Goal: Task Accomplishment & Management: Use online tool/utility

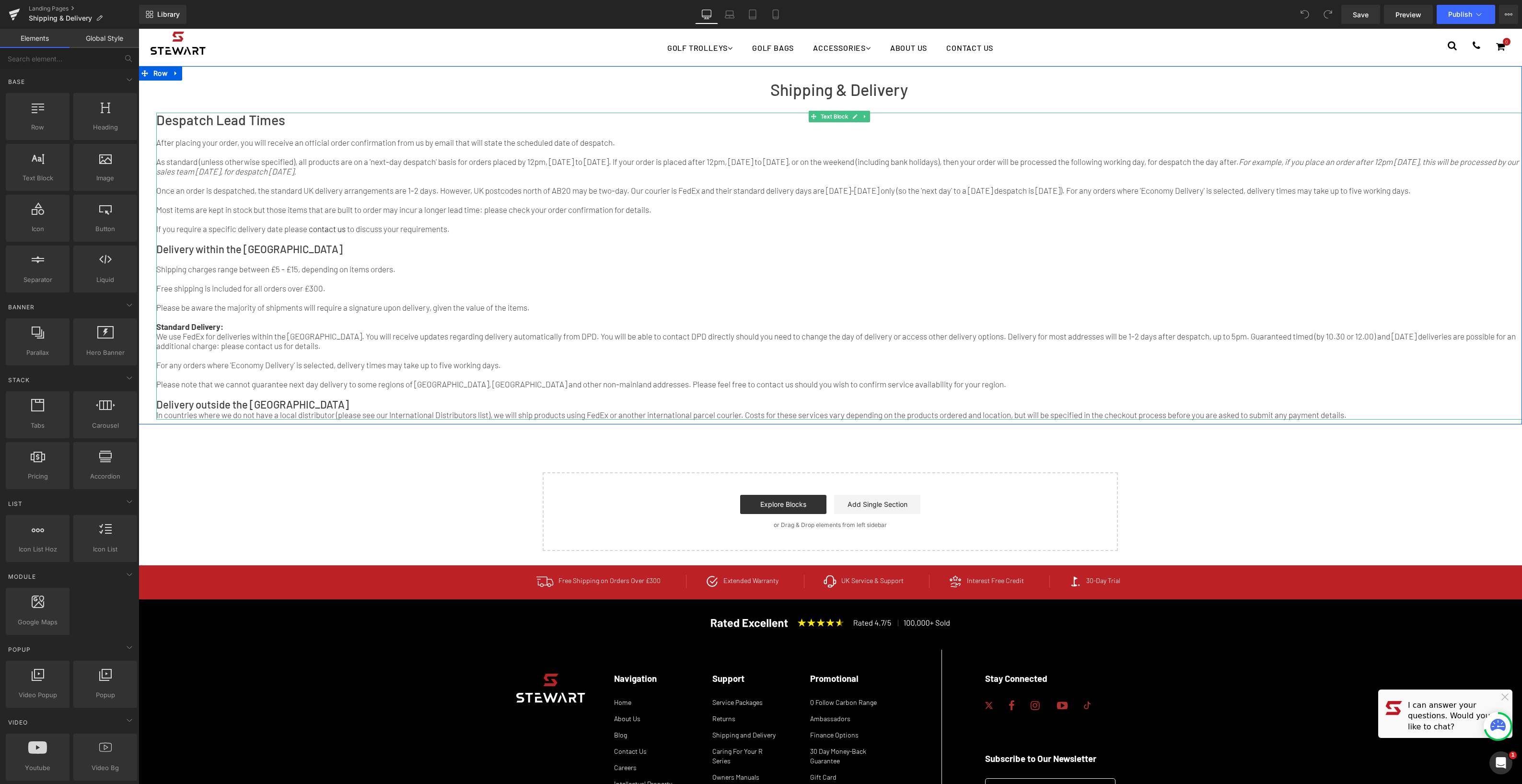
click at [530, 350] on p "Standard Delivery: We use FedEx for deliveries within the [GEOGRAPHIC_DATA]. Yo…" at bounding box center [840, 331] width 1366 height 38
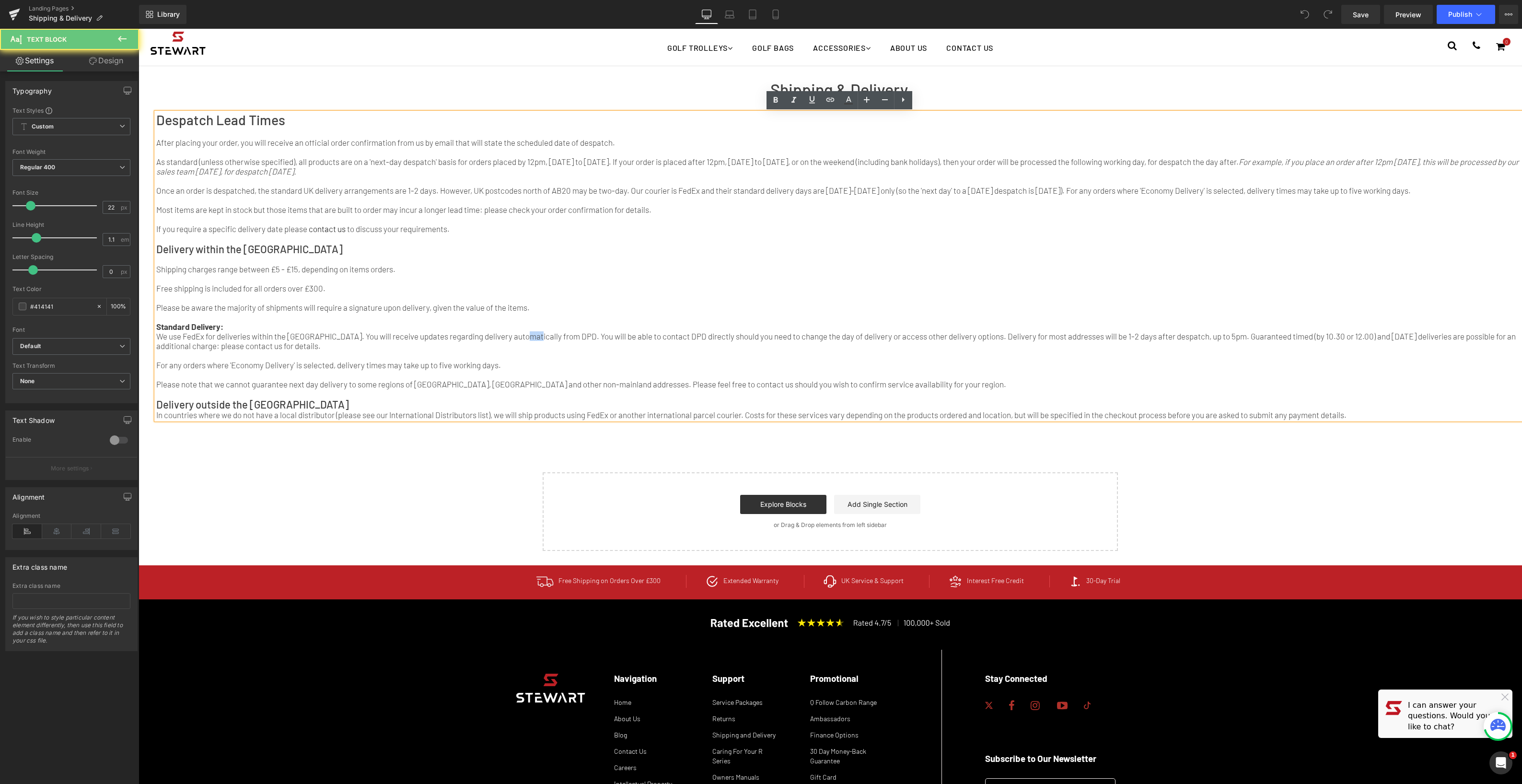
click at [529, 350] on p "Standard Delivery: We use FedEx for deliveries within the [GEOGRAPHIC_DATA]. Yo…" at bounding box center [840, 331] width 1366 height 38
click at [648, 350] on p "Standard Delivery: We use FedEx for deliveries within the [GEOGRAPHIC_DATA]. Yo…" at bounding box center [840, 331] width 1366 height 38
drag, startPoint x: 785, startPoint y: 19, endPoint x: 776, endPoint y: 19, distance: 9.0
click at [785, 19] on link "Mobile" at bounding box center [775, 14] width 23 height 19
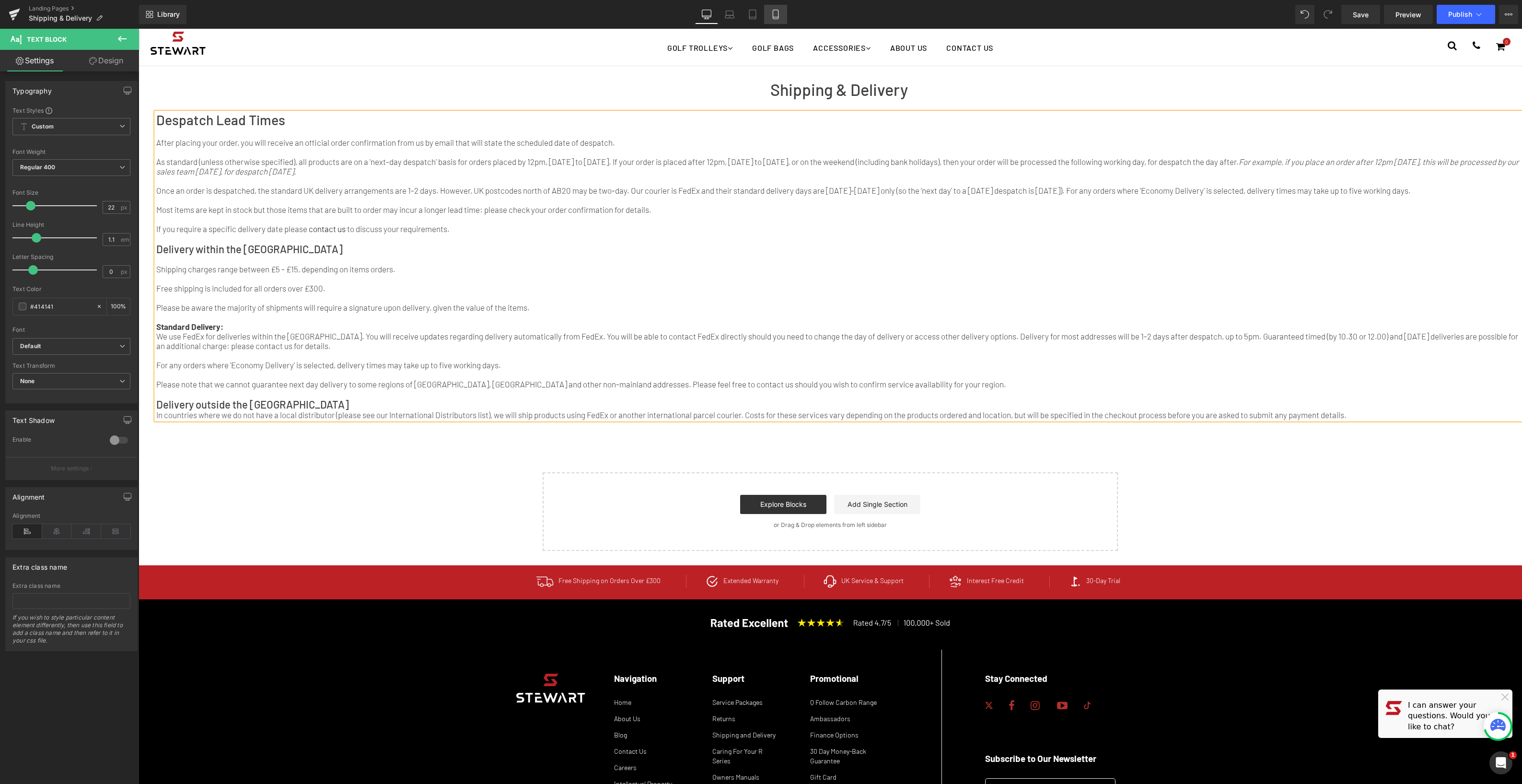
type input "100"
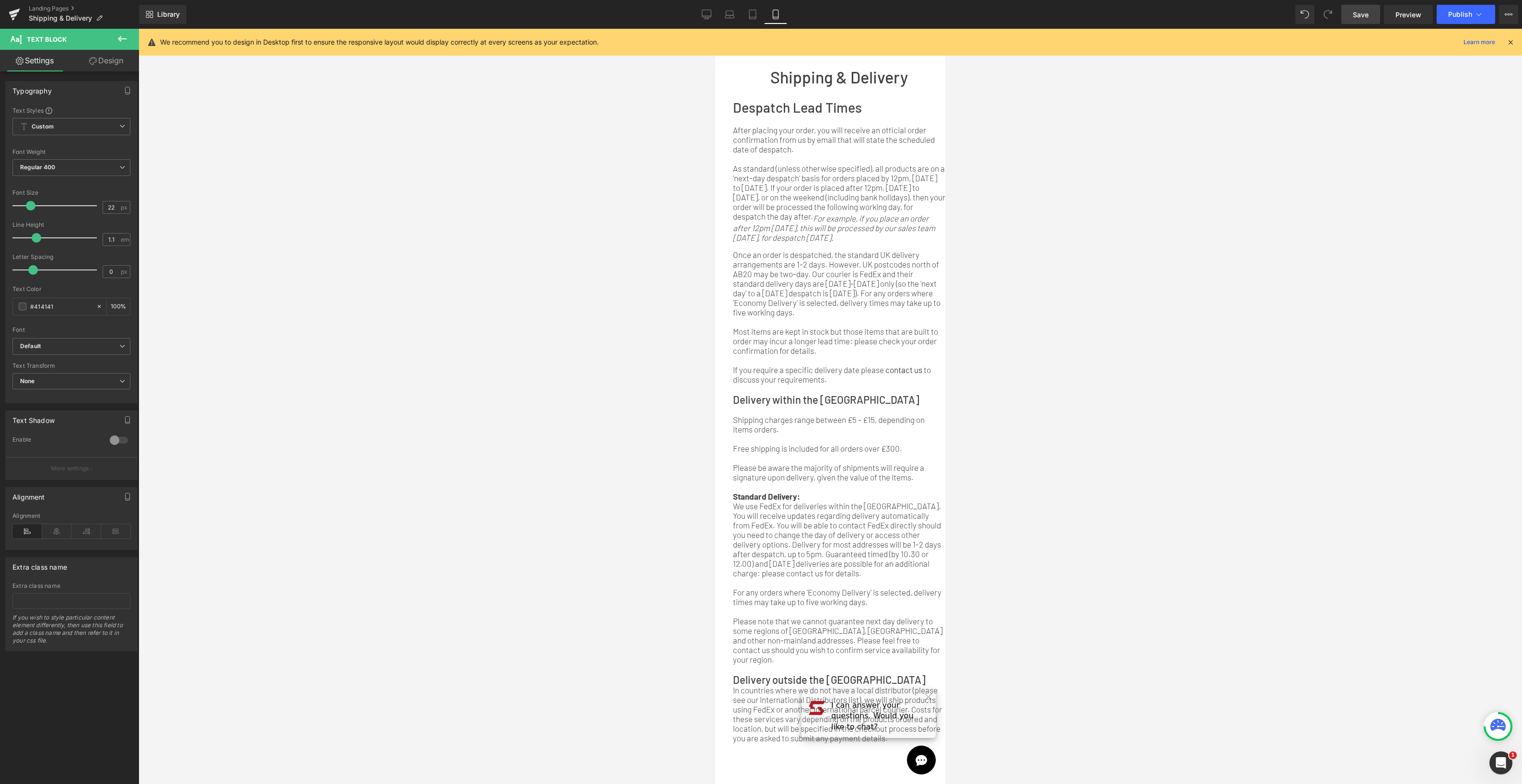
click at [1362, 15] on span "Save" at bounding box center [1361, 14] width 16 height 10
click at [1463, 15] on span "Publish" at bounding box center [1461, 14] width 24 height 7
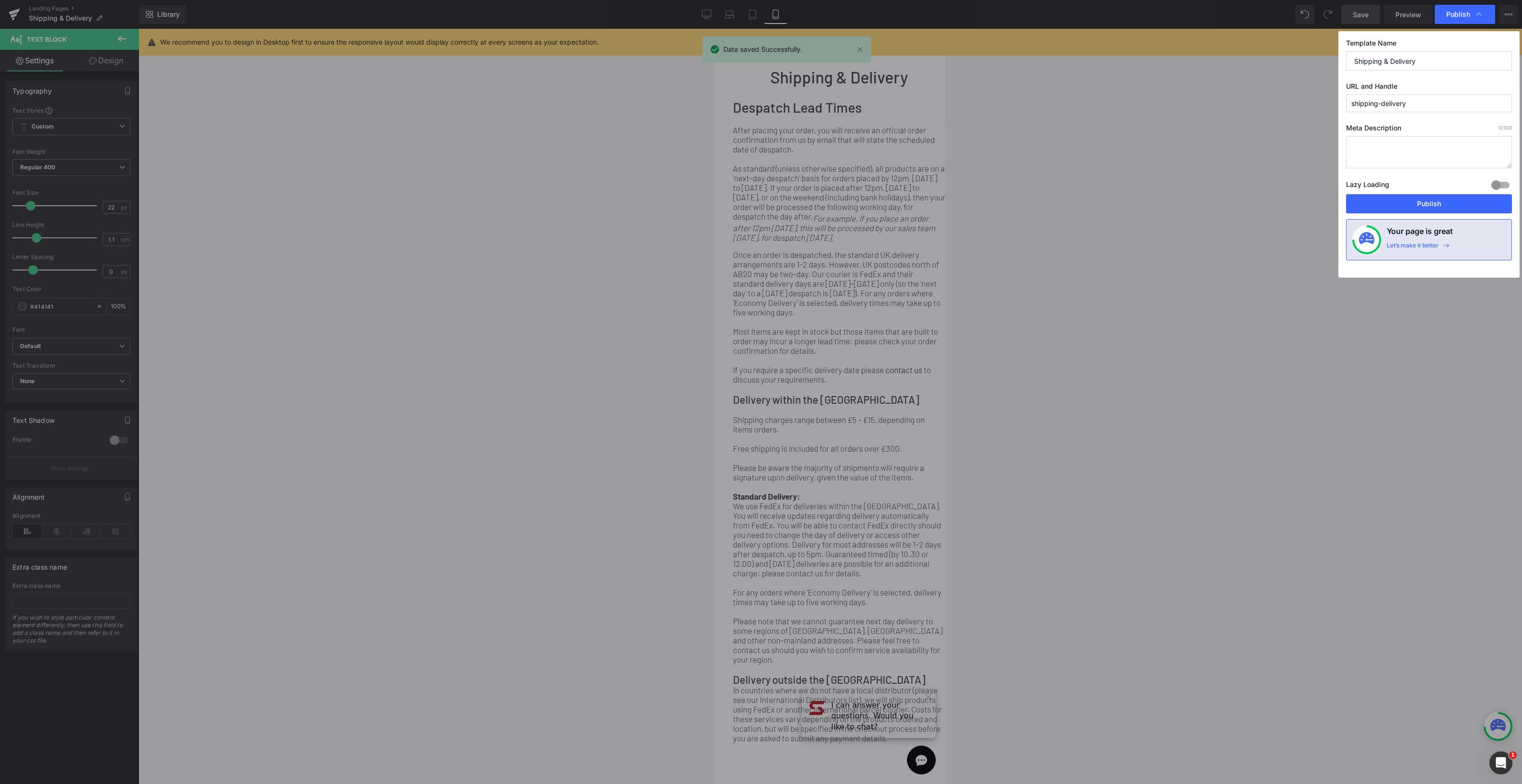
click at [1440, 201] on button "Publish" at bounding box center [1429, 204] width 166 height 19
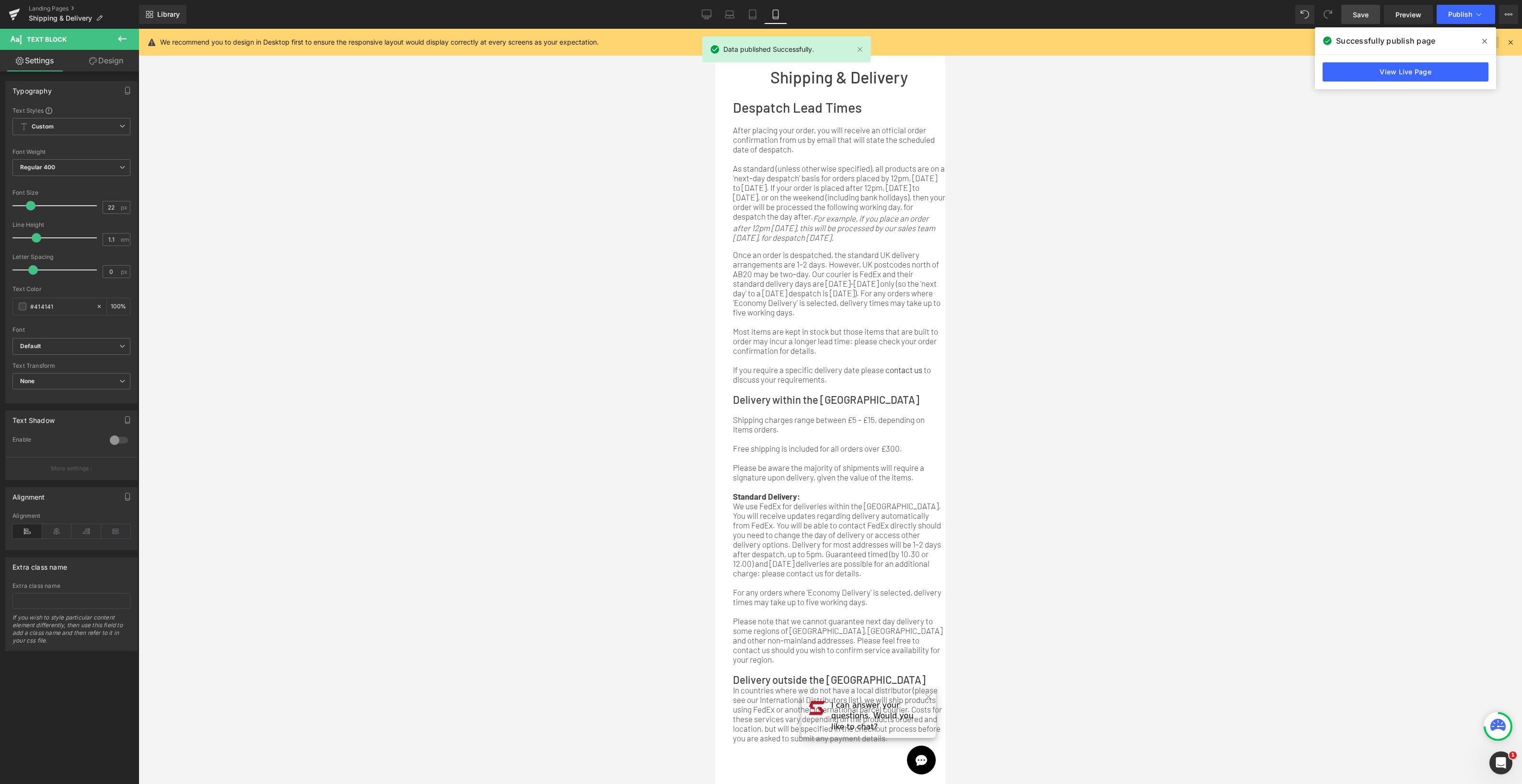
click at [1485, 40] on icon at bounding box center [1485, 41] width 5 height 7
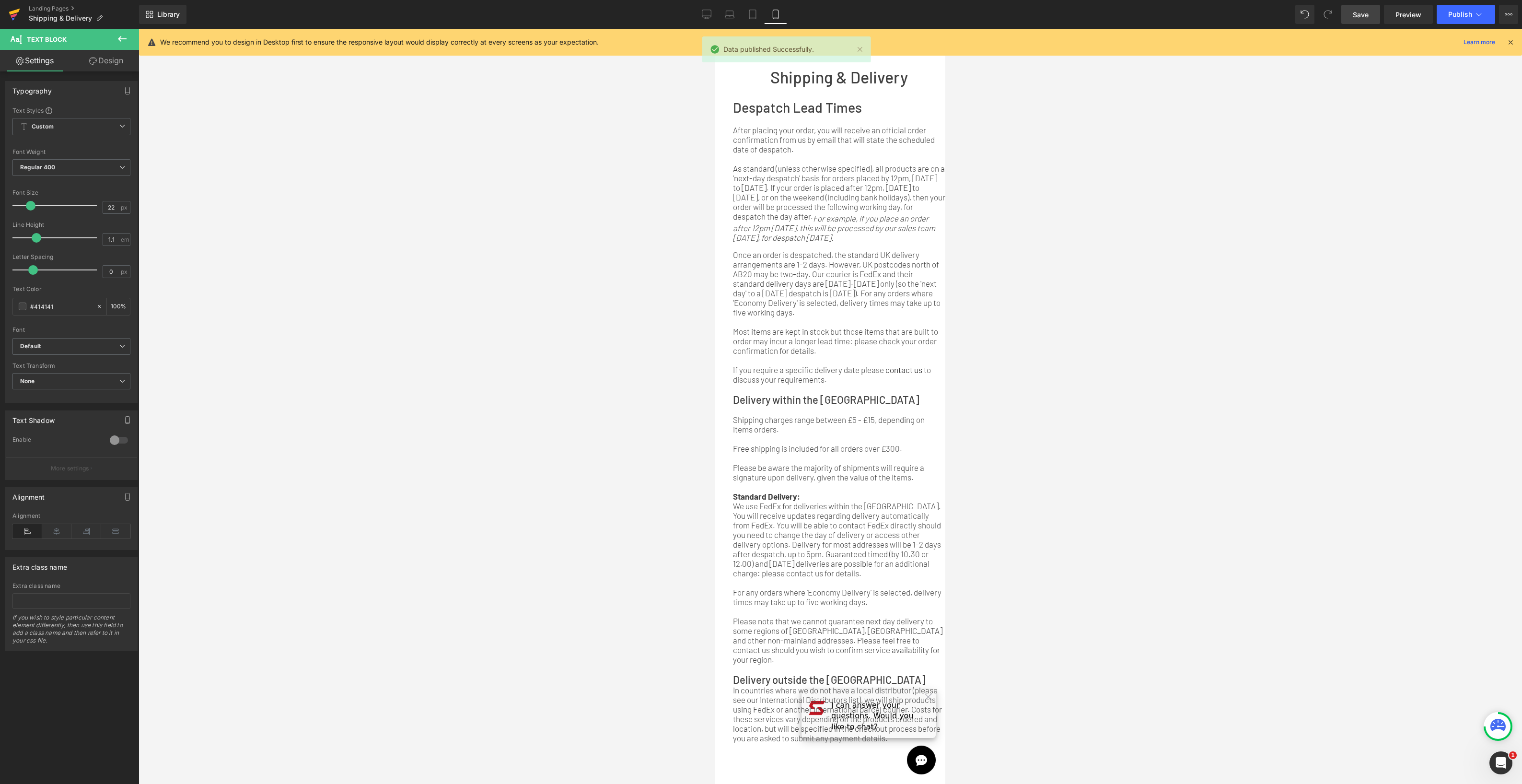
click at [16, 13] on icon at bounding box center [14, 15] width 11 height 24
